Goal: Information Seeking & Learning: Learn about a topic

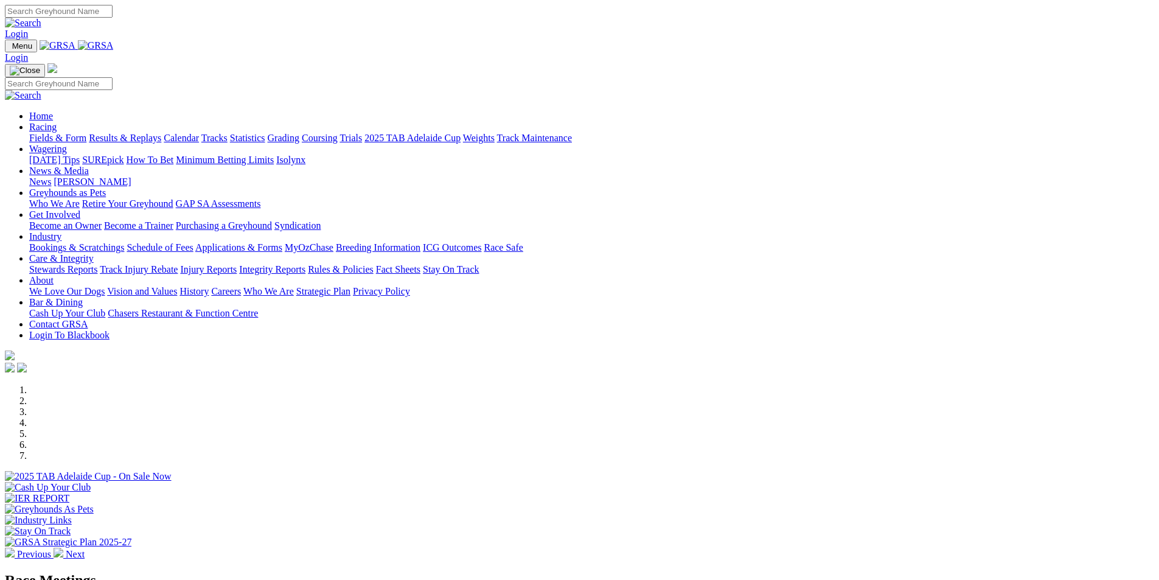
scroll to position [304, 0]
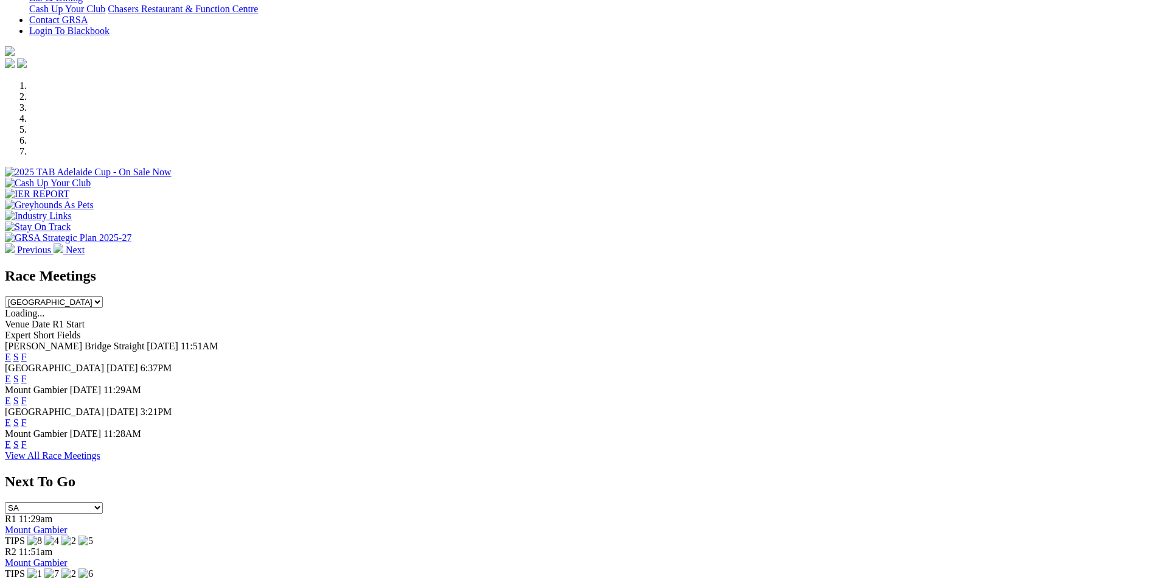
select select "QLD"
click at [103, 296] on select "South Australia New South Wales Northern Territory Queensland Tasmania Victoria…" at bounding box center [54, 302] width 98 height 12
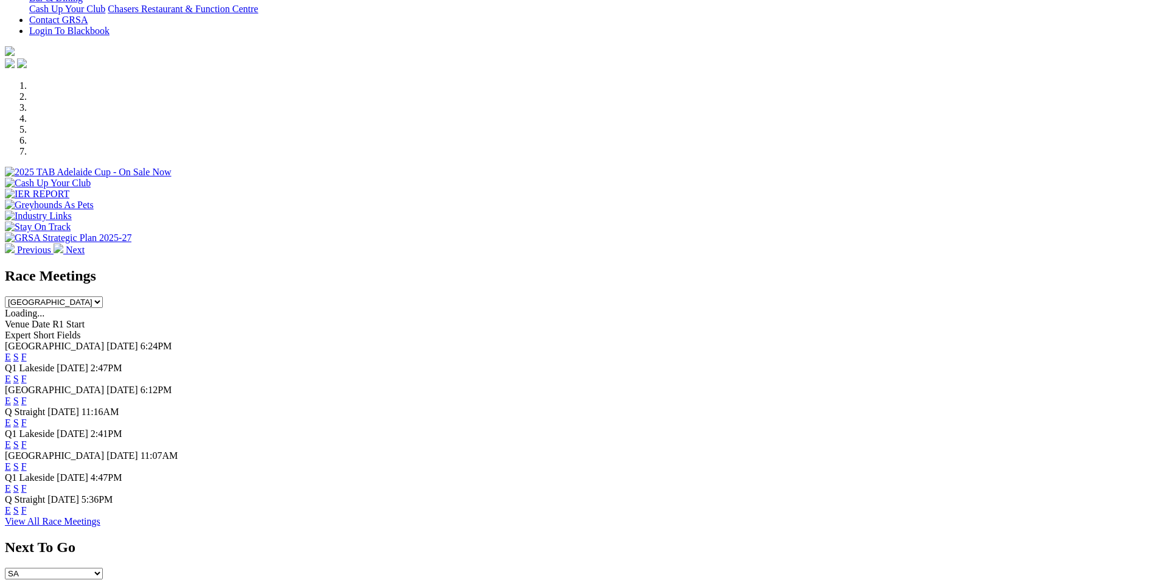
click at [27, 374] on link "F" at bounding box center [23, 379] width 5 height 10
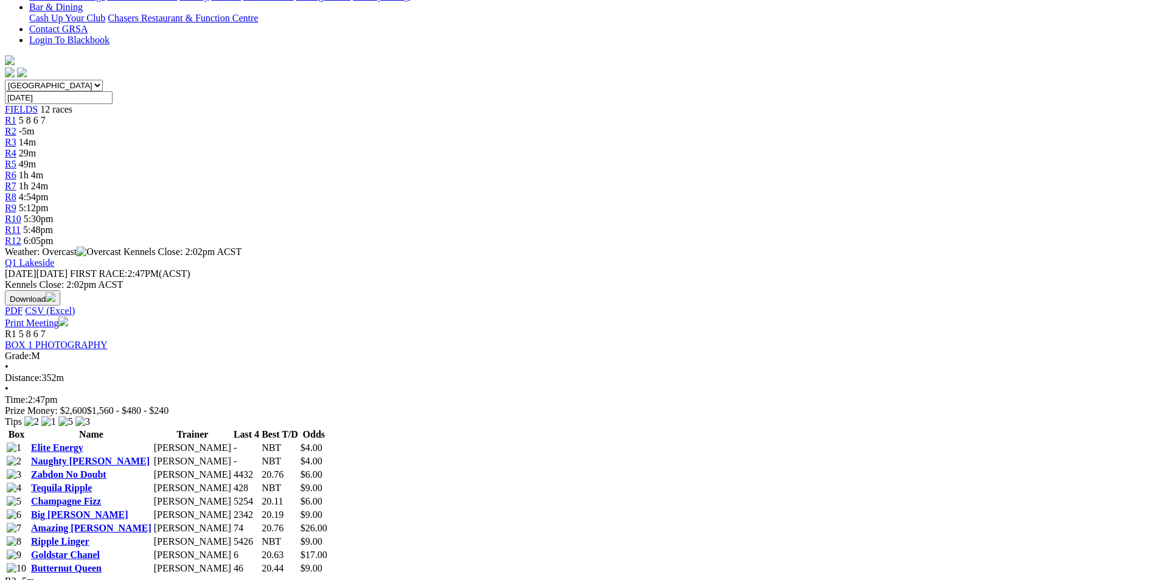
scroll to position [426, 0]
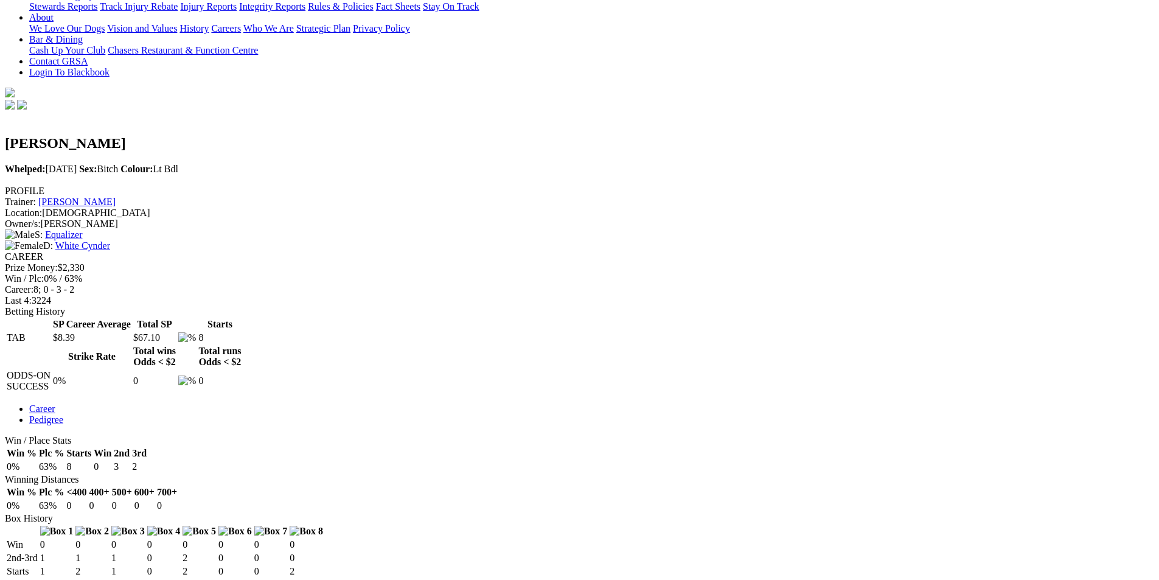
scroll to position [304, 0]
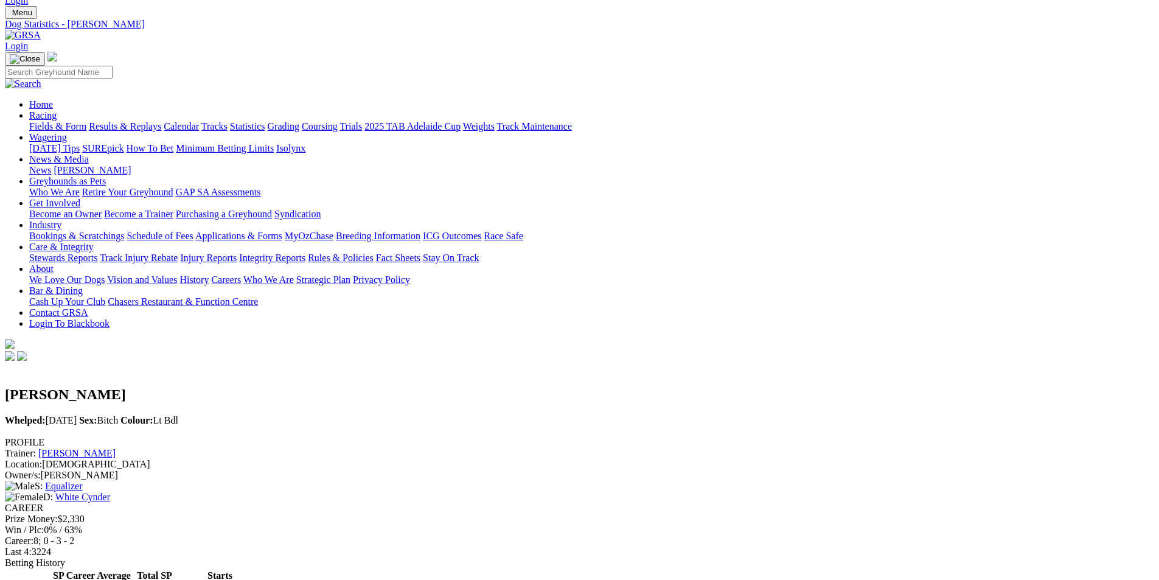
scroll to position [61, 0]
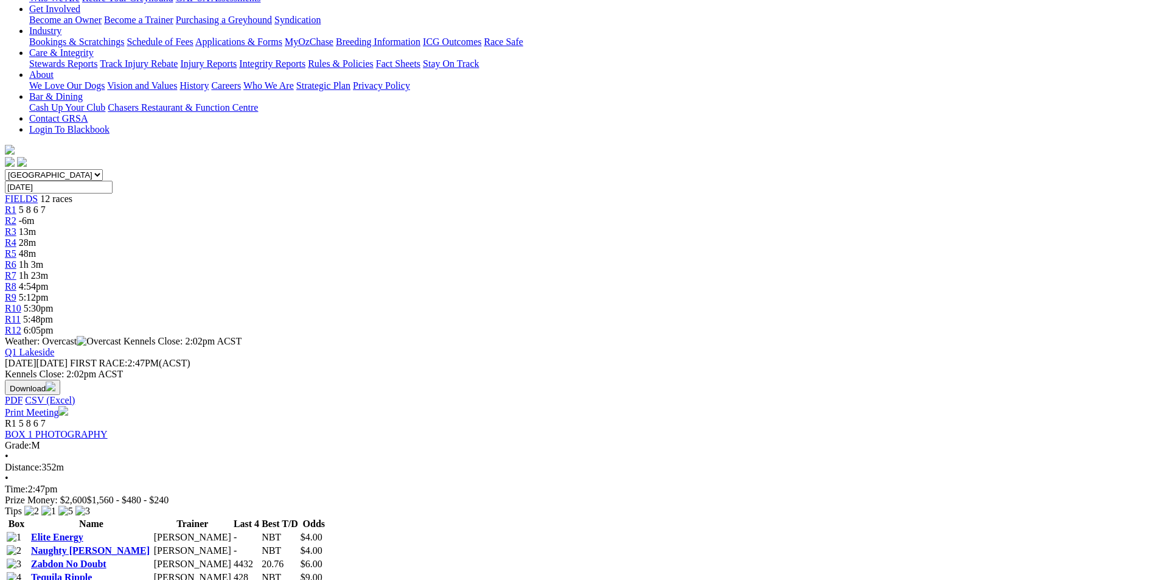
scroll to position [365, 0]
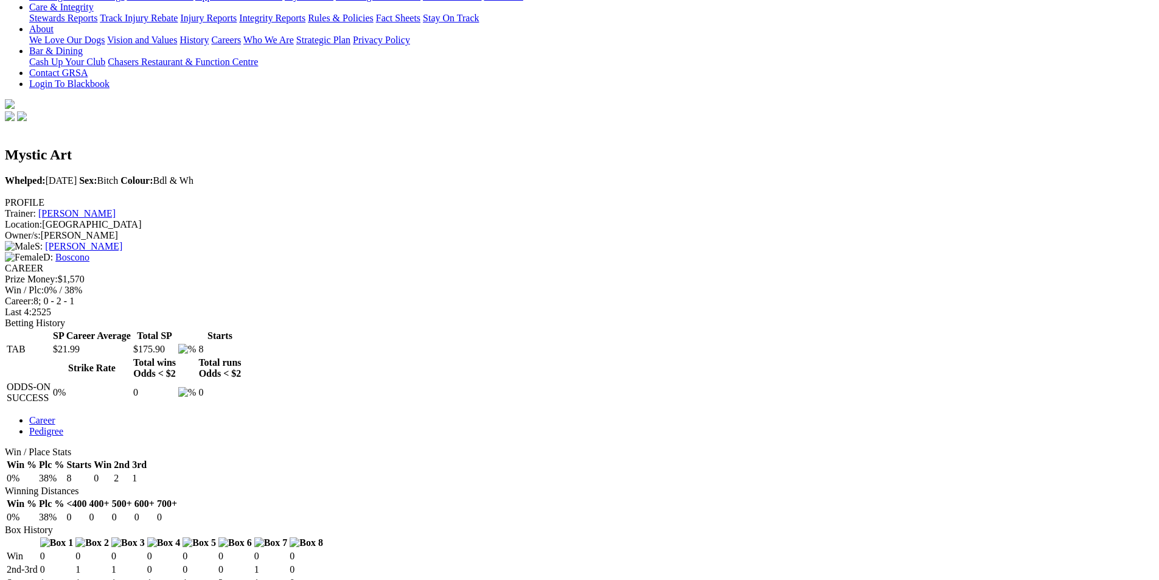
scroll to position [304, 0]
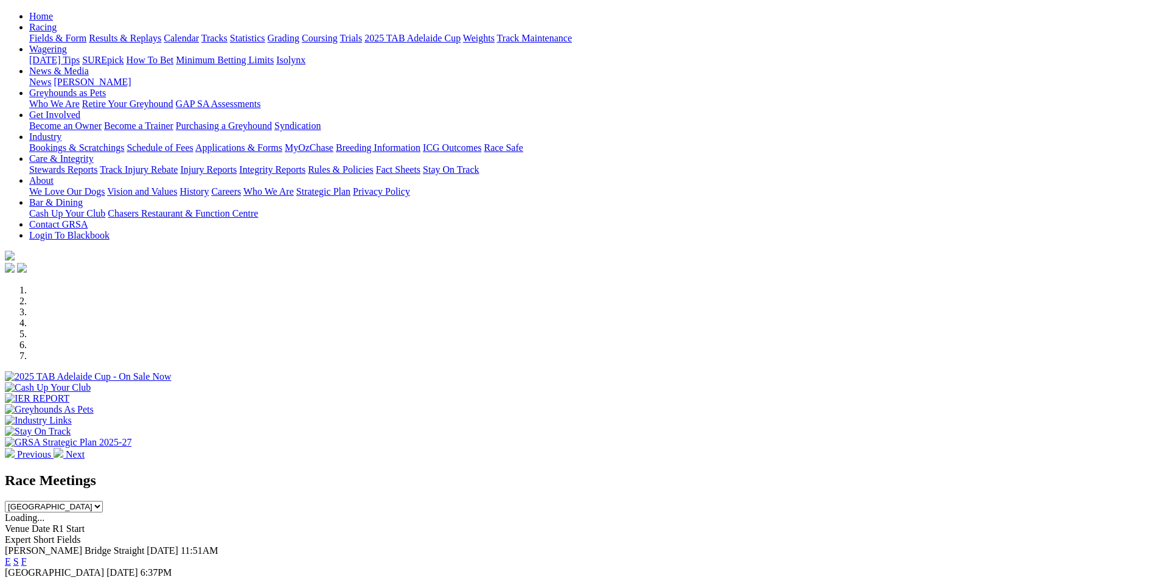
scroll to position [243, 0]
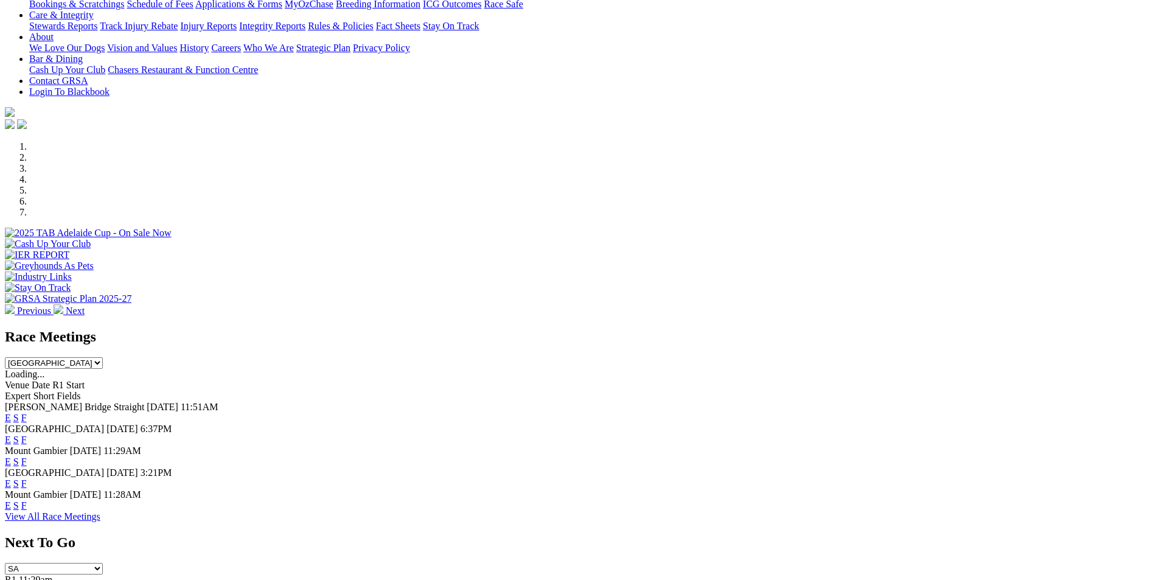
click at [103, 357] on select "[GEOGRAPHIC_DATA] [GEOGRAPHIC_DATA] [GEOGRAPHIC_DATA] [GEOGRAPHIC_DATA] [GEOGRA…" at bounding box center [54, 363] width 98 height 12
select select "QLD"
click at [103, 357] on select "[GEOGRAPHIC_DATA] [GEOGRAPHIC_DATA] [GEOGRAPHIC_DATA] [GEOGRAPHIC_DATA] [GEOGRA…" at bounding box center [54, 363] width 98 height 12
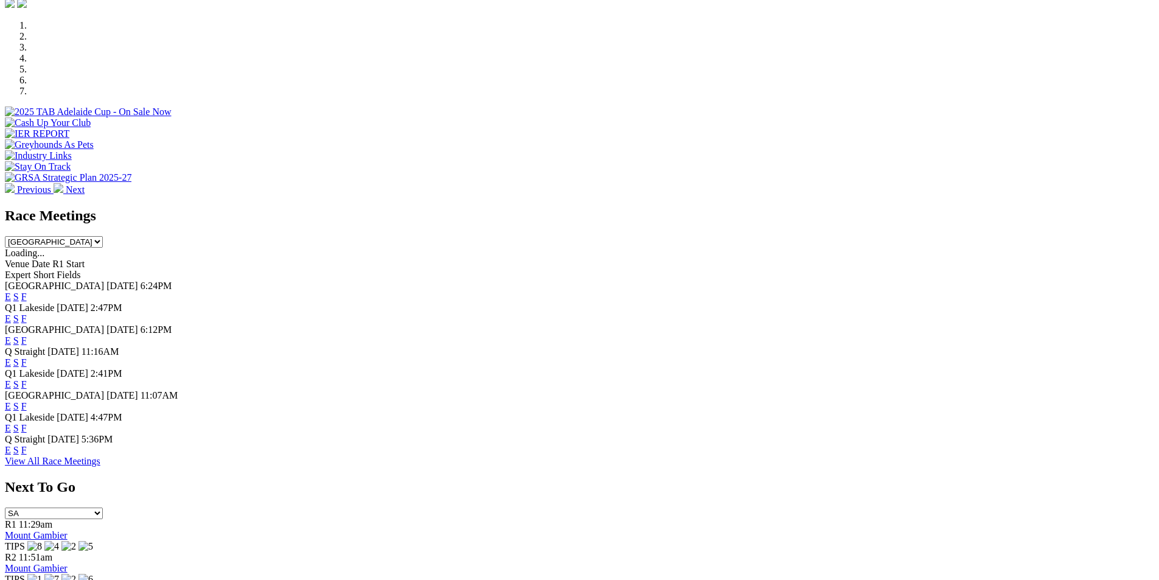
scroll to position [365, 0]
click at [27, 313] on link "F" at bounding box center [23, 318] width 5 height 10
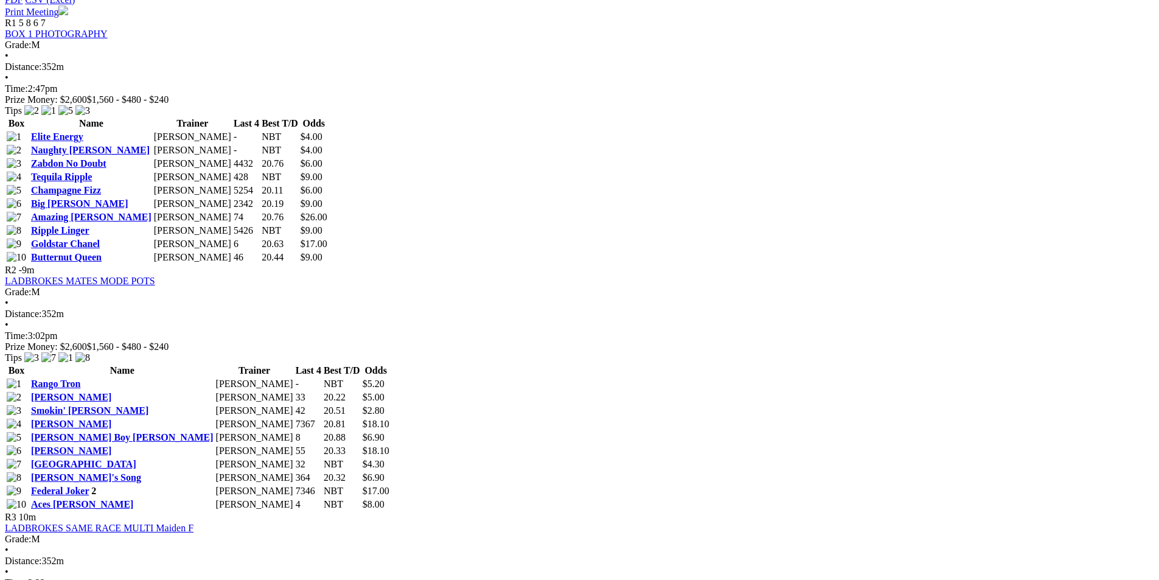
scroll to position [730, 0]
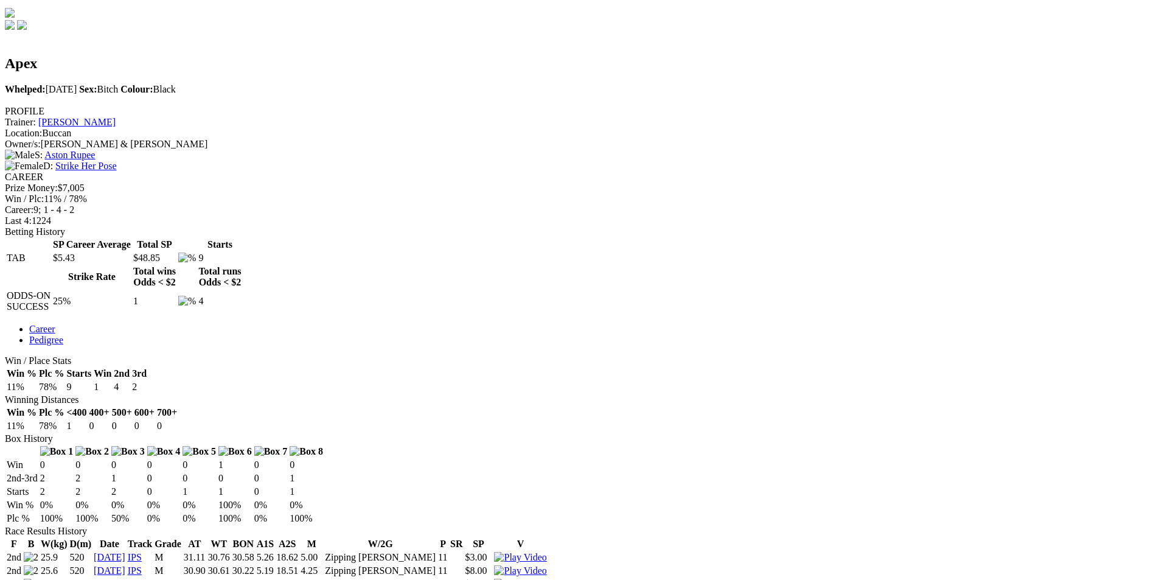
scroll to position [365, 0]
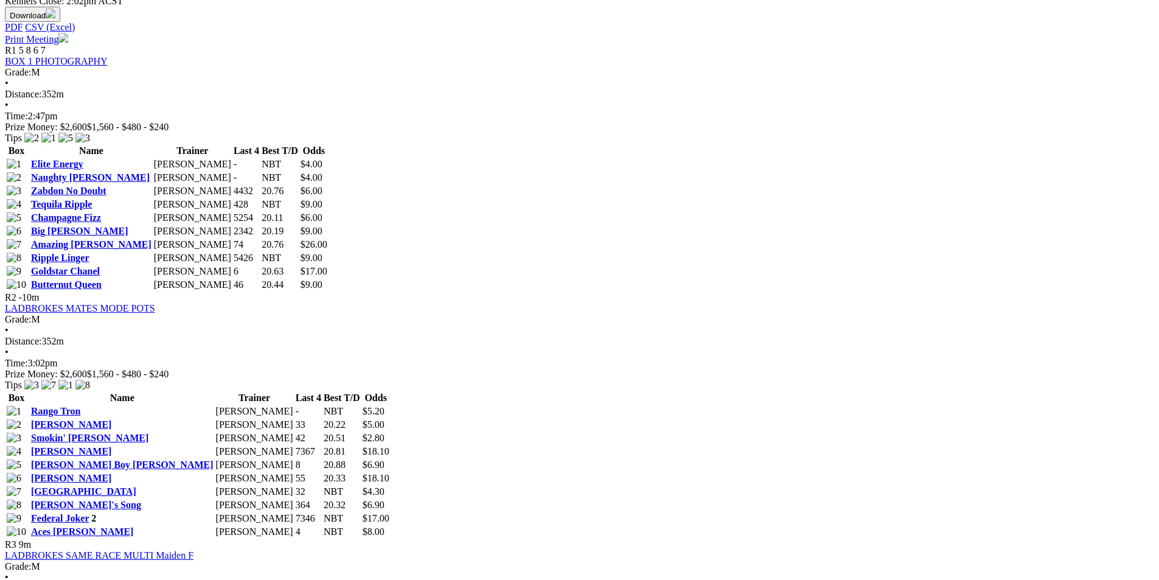
scroll to position [669, 0]
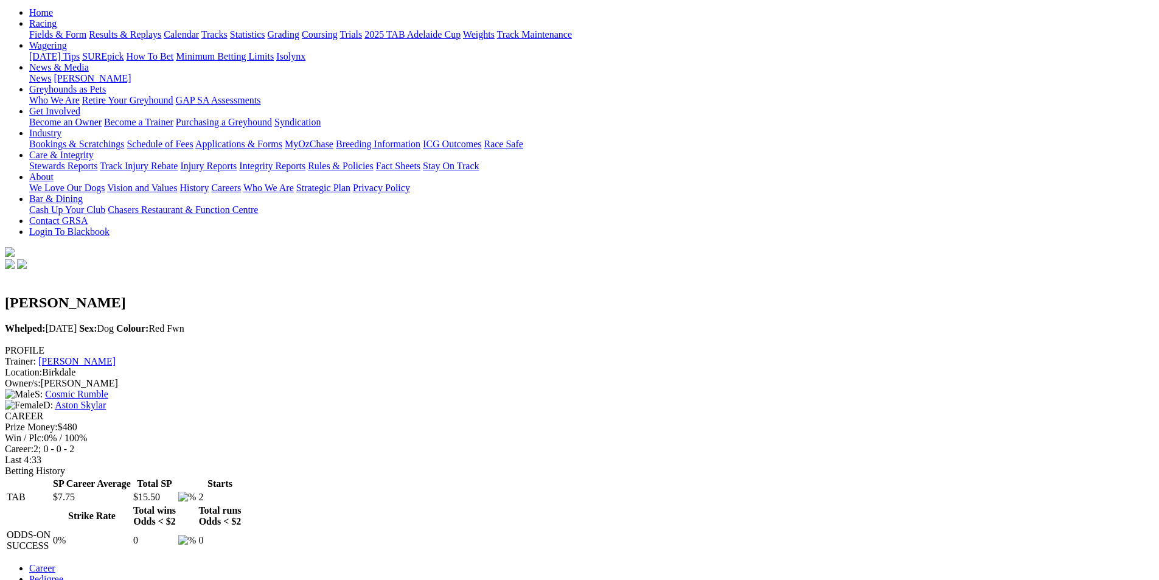
scroll to position [243, 0]
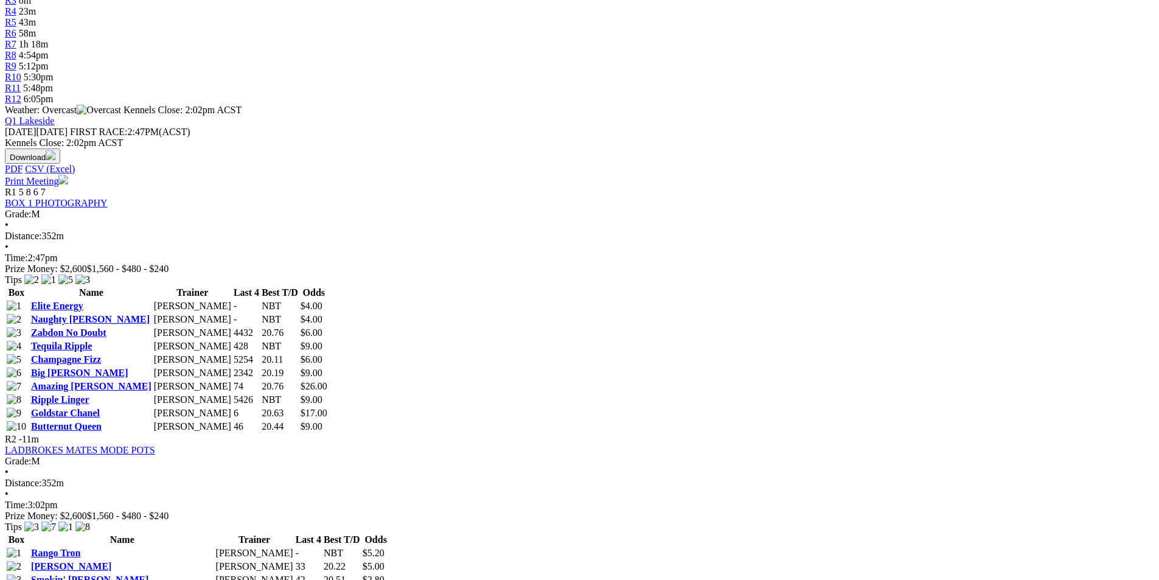
scroll to position [487, 0]
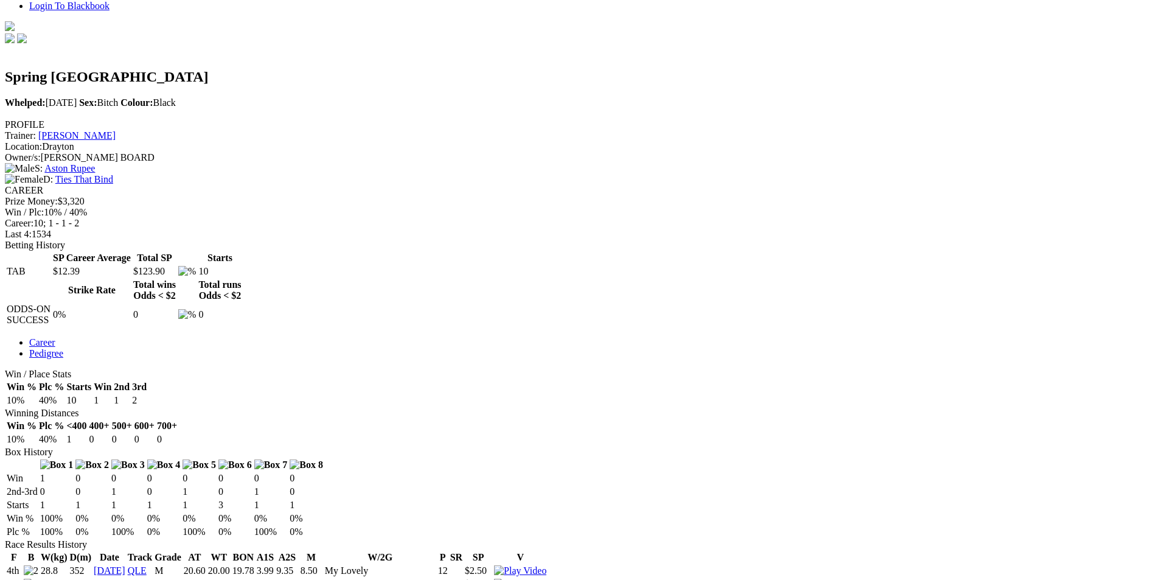
scroll to position [365, 0]
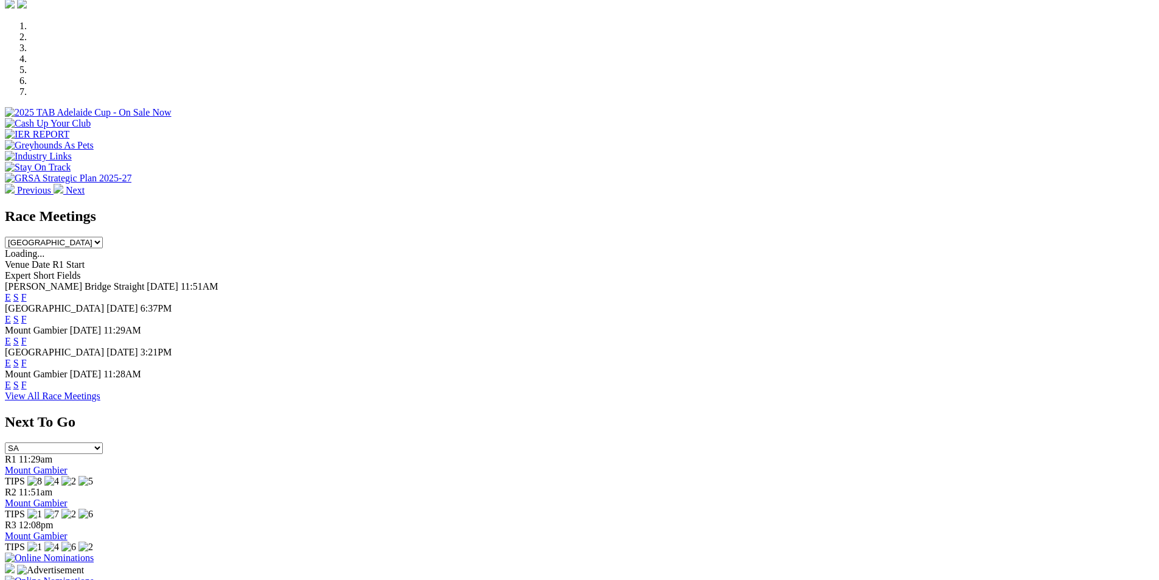
scroll to position [365, 0]
click at [103, 236] on select "[GEOGRAPHIC_DATA] [GEOGRAPHIC_DATA] [GEOGRAPHIC_DATA] [GEOGRAPHIC_DATA] [GEOGRA…" at bounding box center [54, 242] width 98 height 12
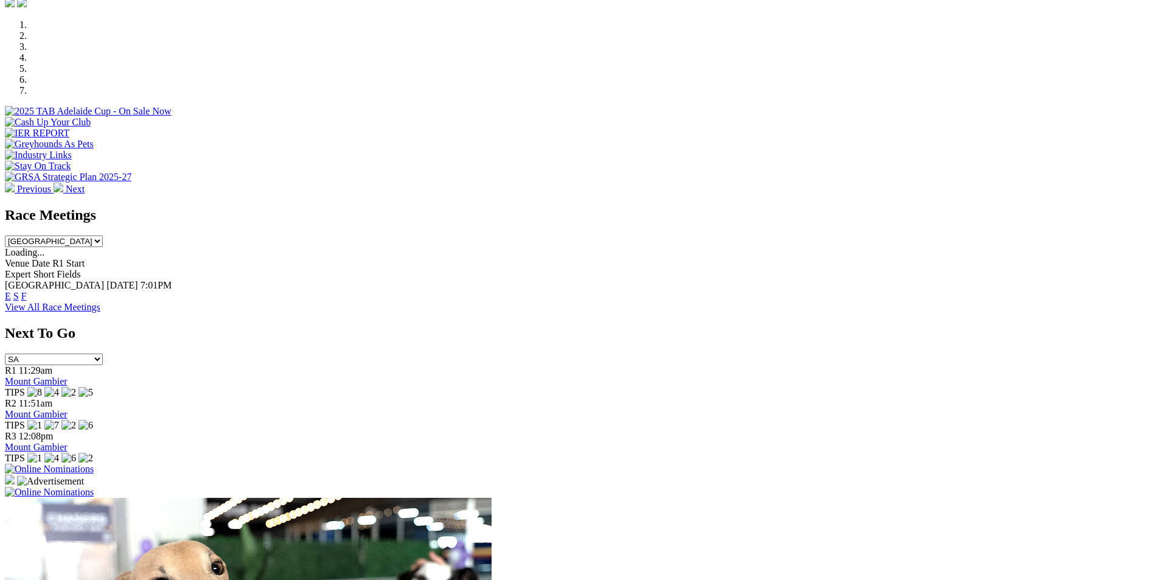
click at [103, 236] on select "South Australia New South Wales Northern Territory Queensland Tasmania Victoria…" at bounding box center [54, 242] width 98 height 12
select select "QLD"
click at [103, 236] on select "South Australia New South Wales Northern Territory Queensland Tasmania Victoria…" at bounding box center [54, 242] width 98 height 12
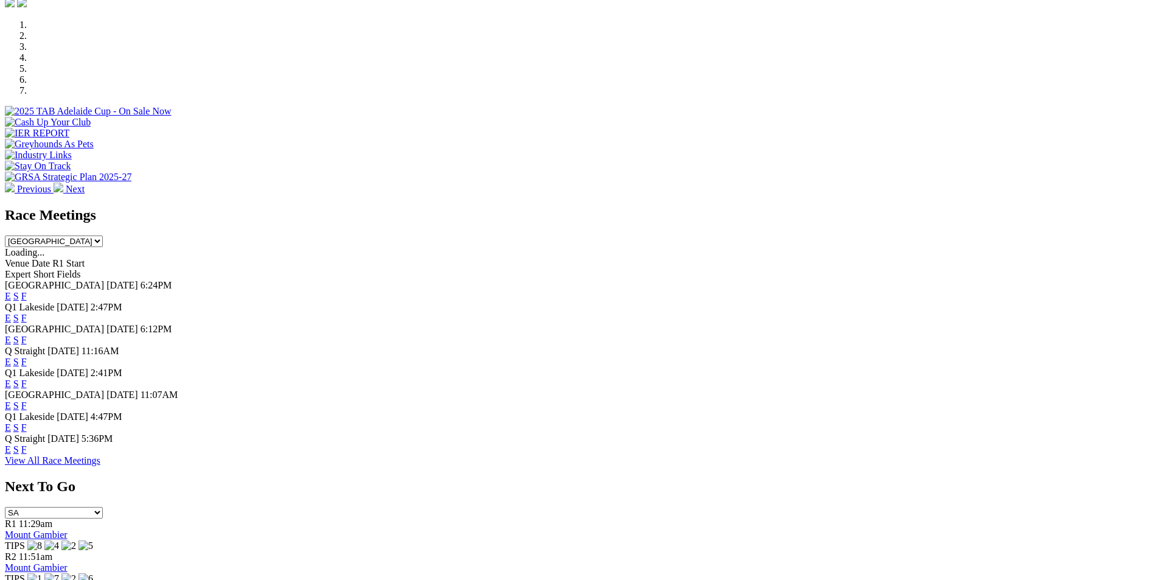
click at [27, 313] on link "F" at bounding box center [23, 318] width 5 height 10
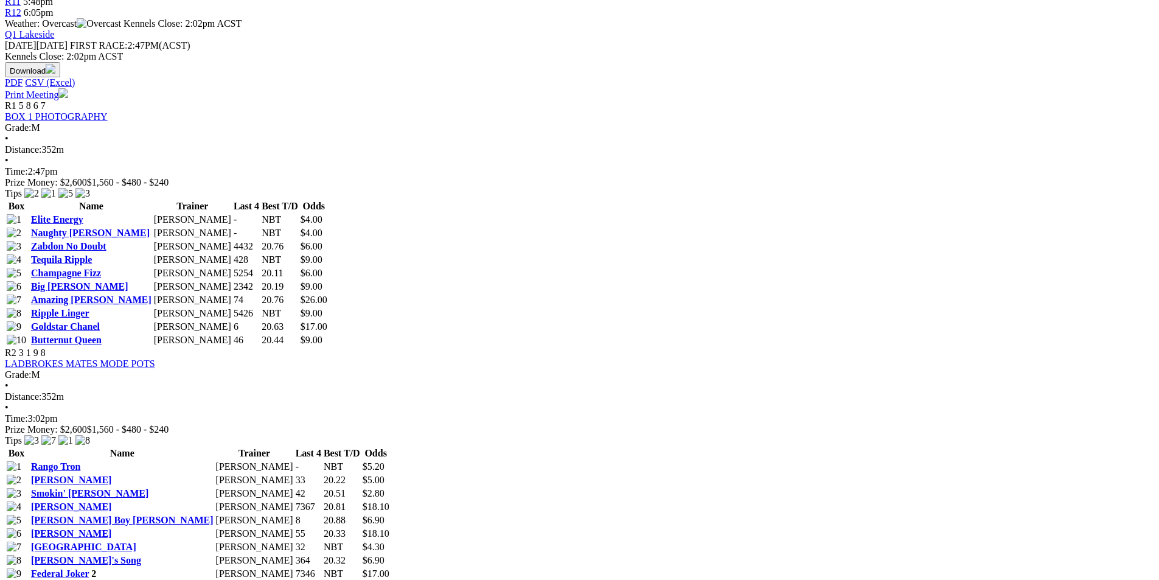
scroll to position [548, 0]
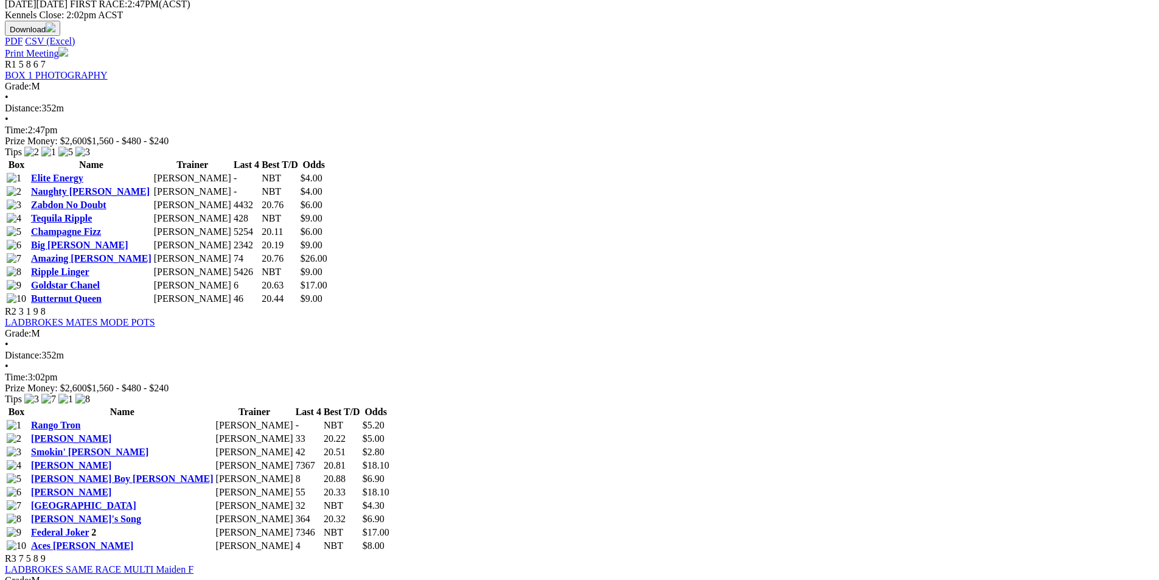
scroll to position [669, 0]
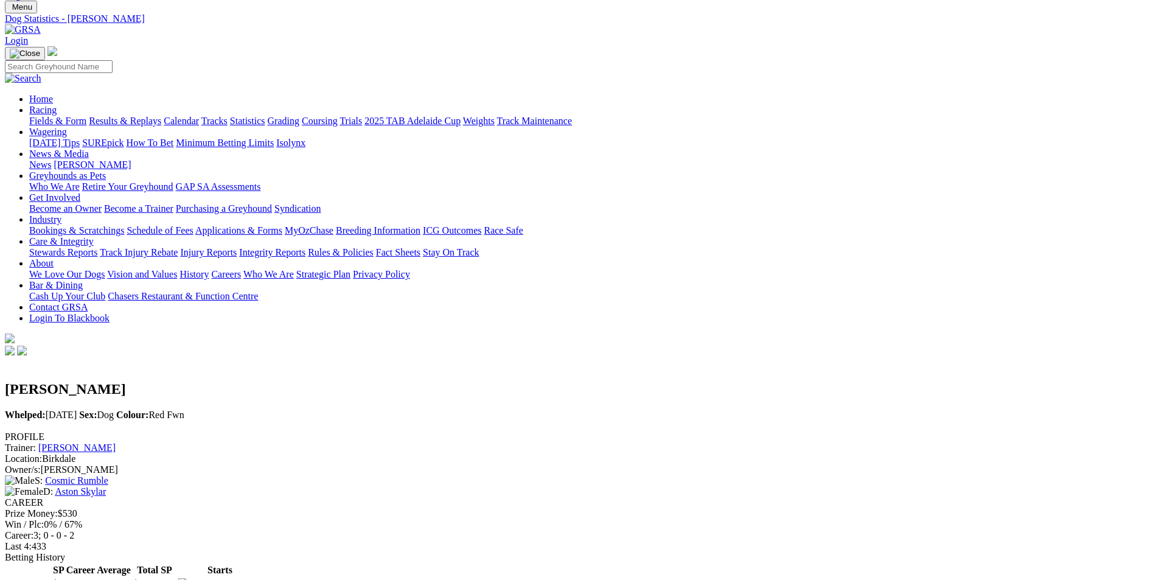
scroll to position [61, 0]
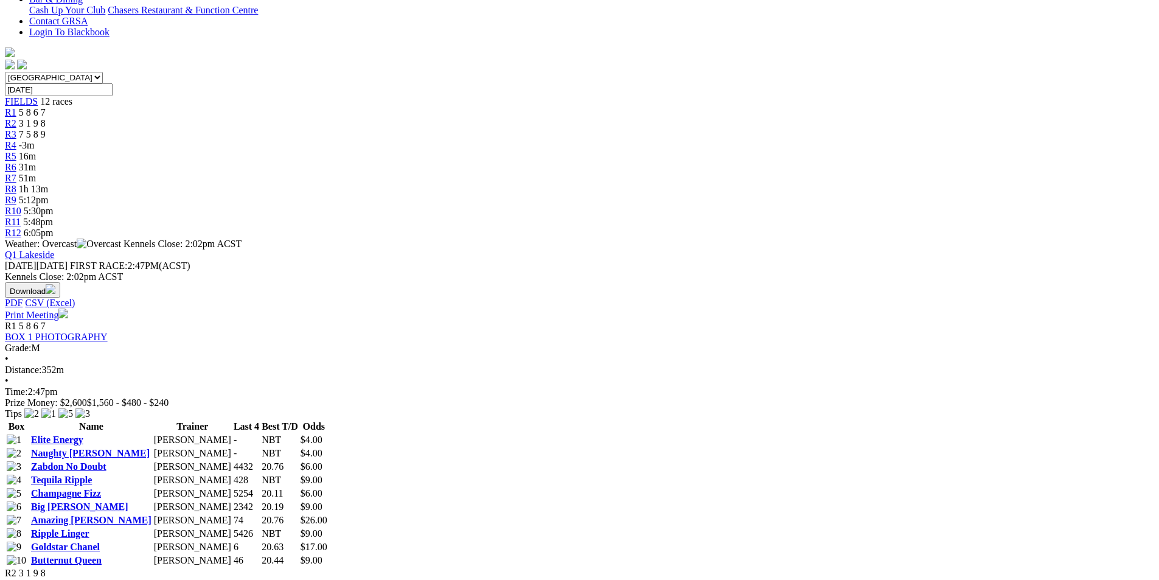
scroll to position [487, 0]
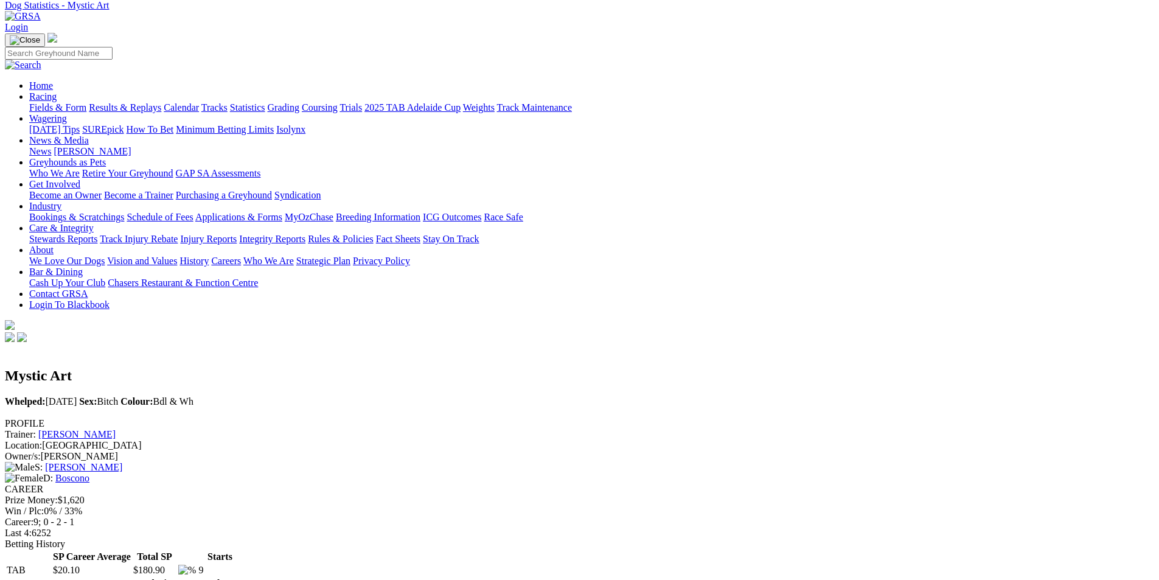
scroll to position [183, 0]
